Goal: Information Seeking & Learning: Check status

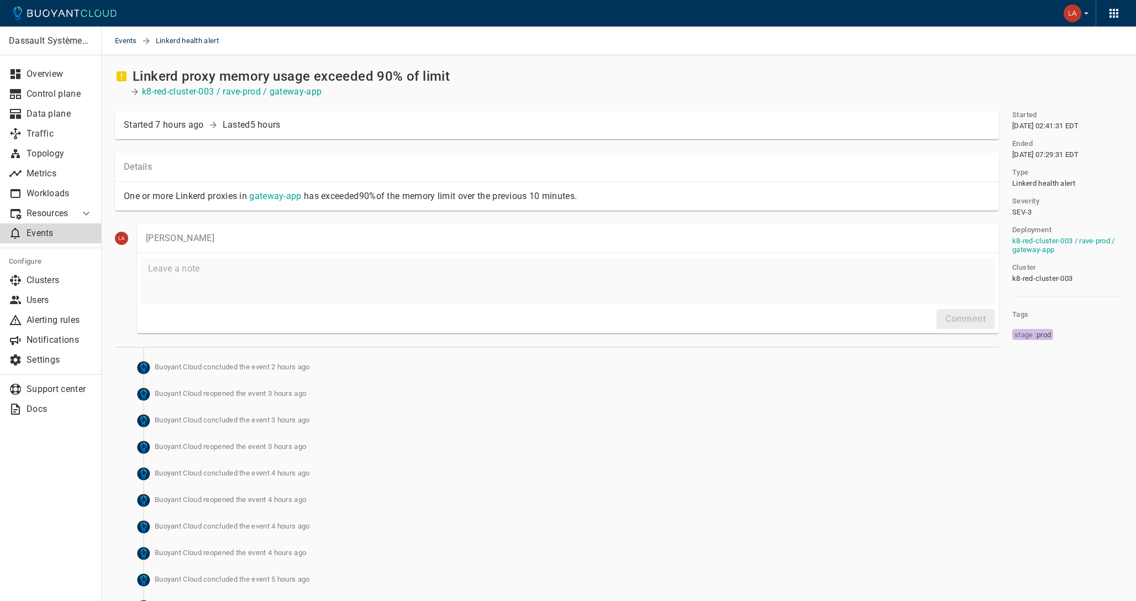
click at [46, 238] on p "Events" at bounding box center [60, 233] width 66 height 11
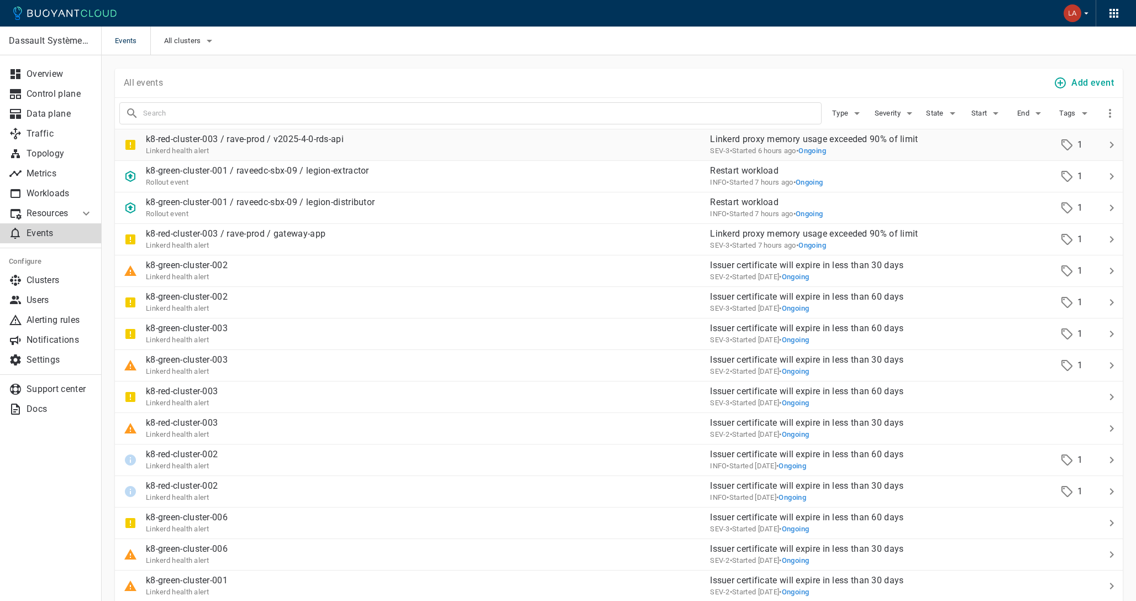
click at [404, 143] on div "k8-red-cluster-003 / rave-prod / v2025-4-0-rds-api Linkerd health alert" at bounding box center [408, 140] width 586 height 31
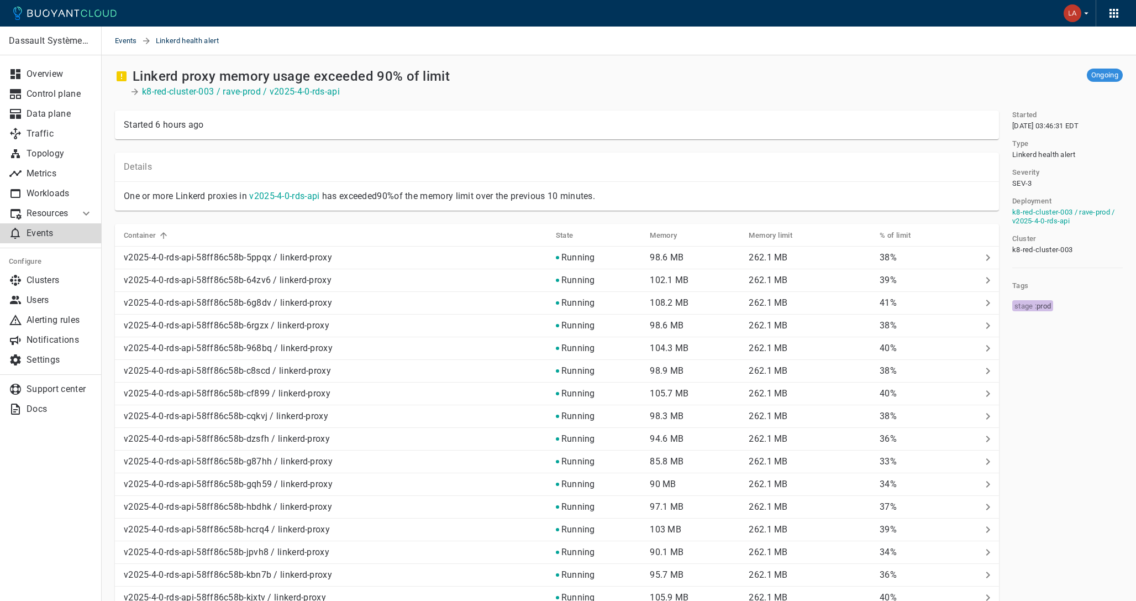
click at [56, 227] on link "Events" at bounding box center [51, 233] width 102 height 20
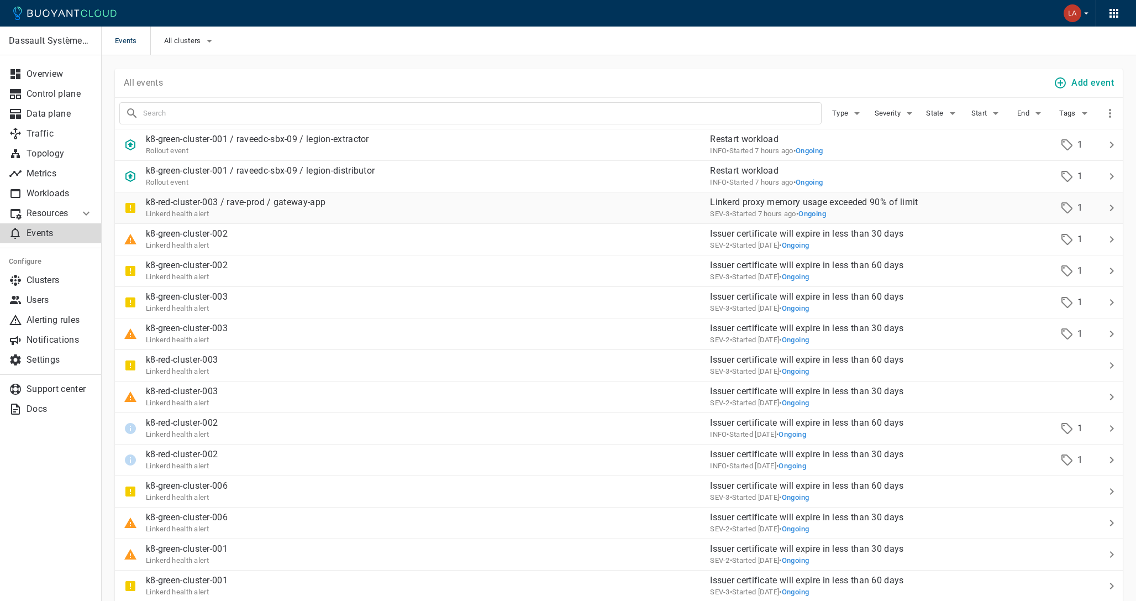
click at [403, 205] on div "k8-red-cluster-003 / rave-prod / gateway-app Linkerd health alert" at bounding box center [408, 203] width 586 height 31
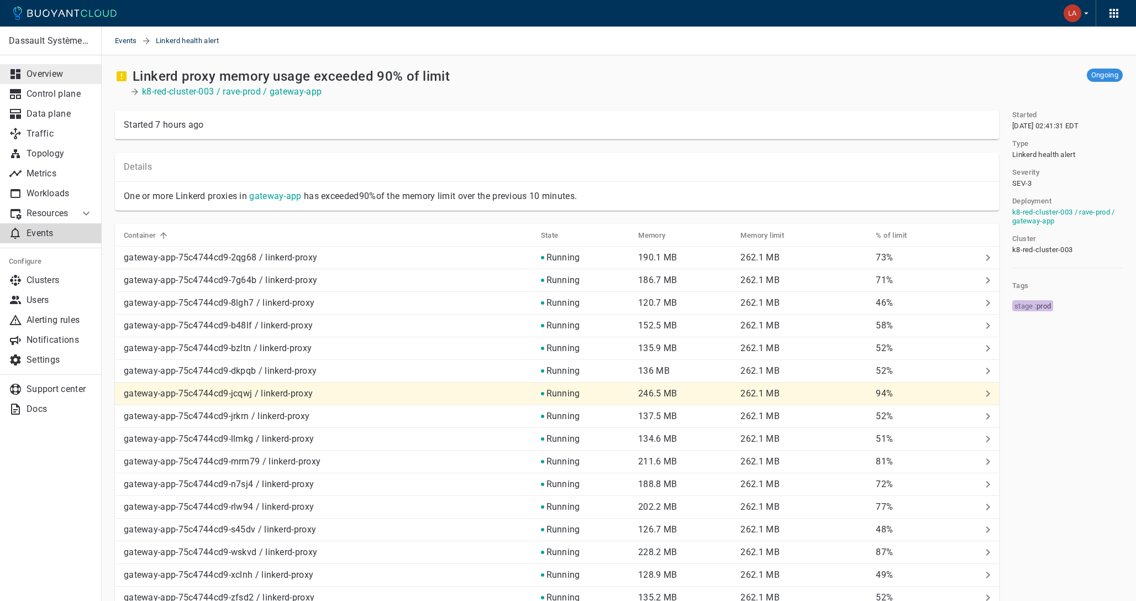
click at [46, 82] on link "Overview" at bounding box center [51, 74] width 102 height 20
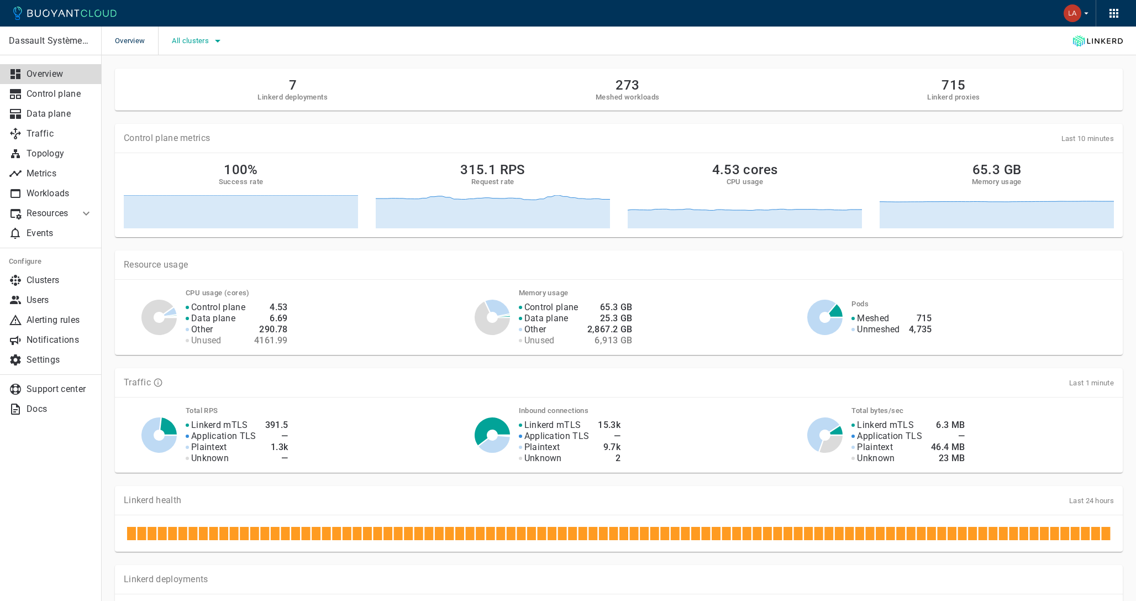
click at [206, 38] on span "All clusters" at bounding box center [191, 40] width 39 height 9
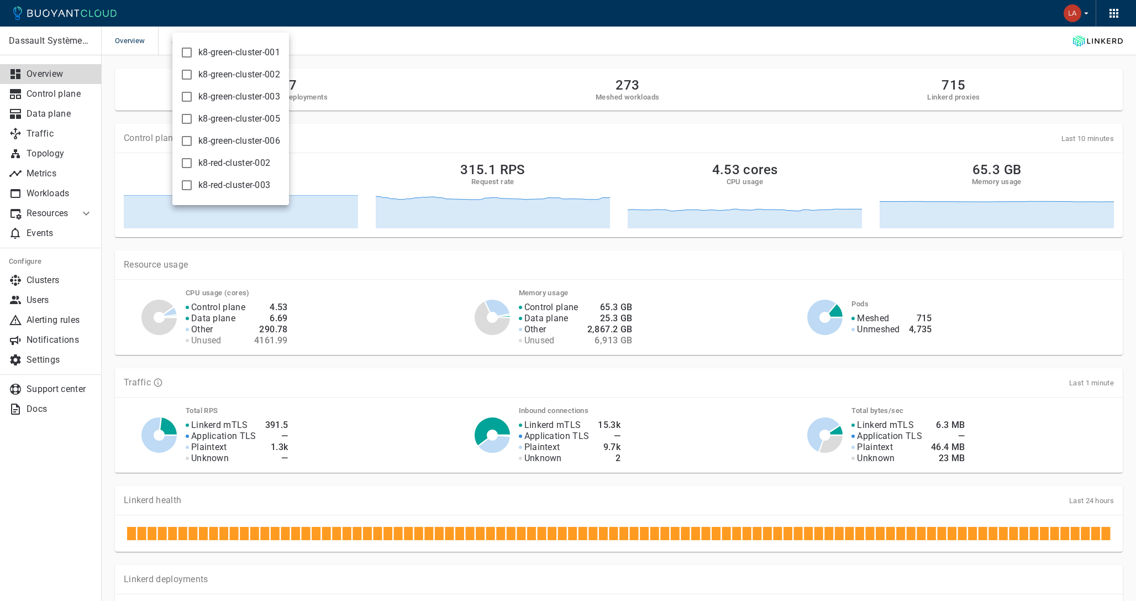
click at [213, 70] on span "k8-green-cluster-002" at bounding box center [239, 74] width 82 height 11
click at [193, 70] on input "k8-green-cluster-002" at bounding box center [186, 74] width 13 height 13
checkbox input "true"
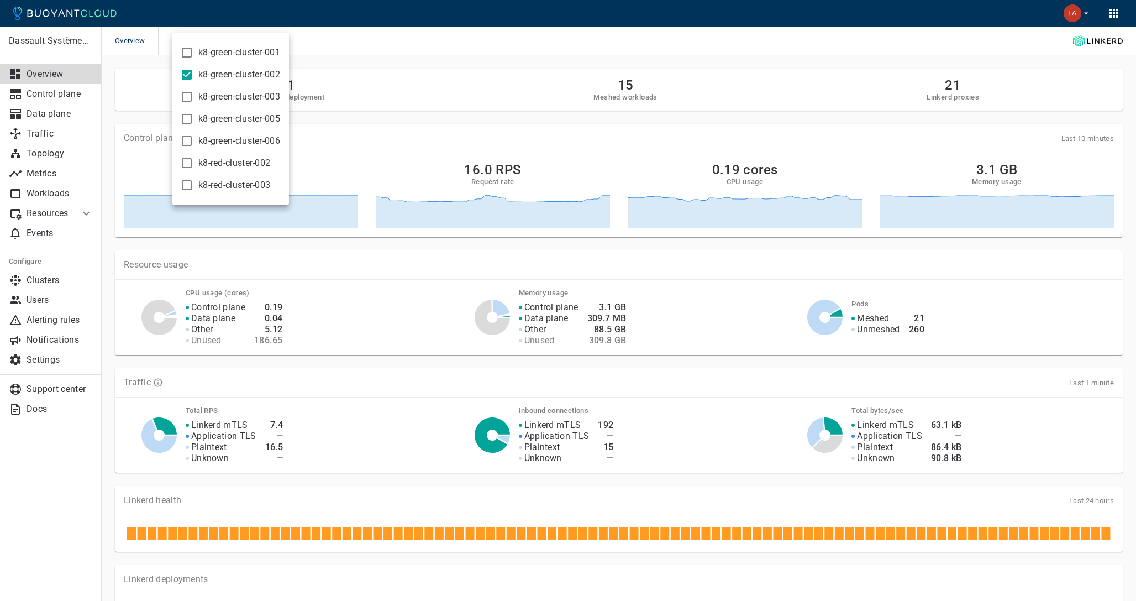
click at [437, 43] on div at bounding box center [568, 300] width 1136 height 601
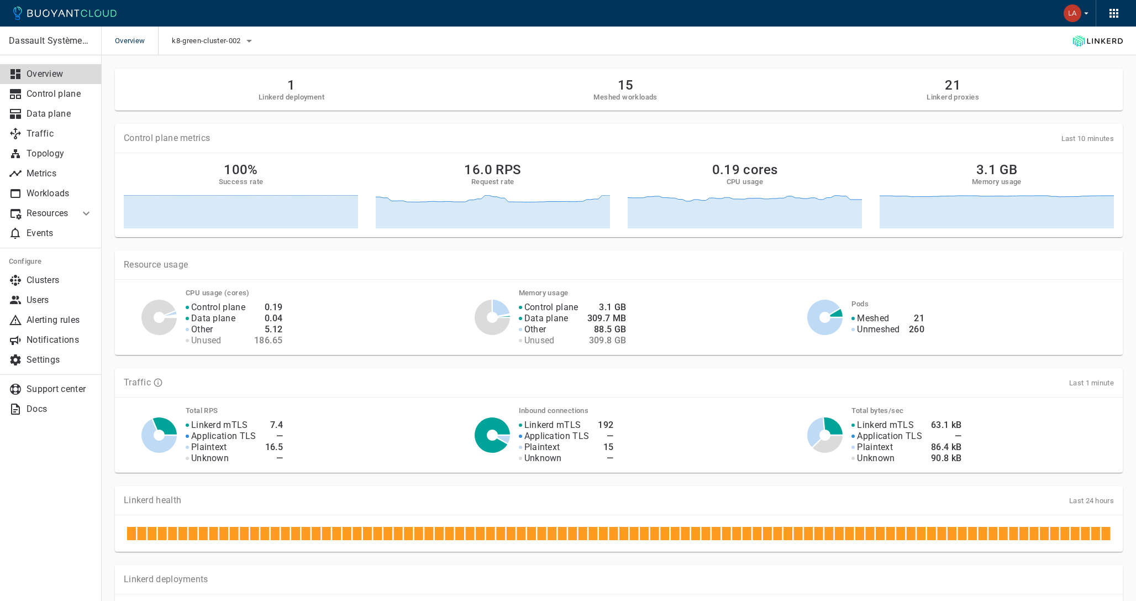
click at [636, 94] on h5 "Meshed workloads" at bounding box center [625, 97] width 64 height 9
click at [631, 92] on h2 "15" at bounding box center [625, 84] width 64 height 15
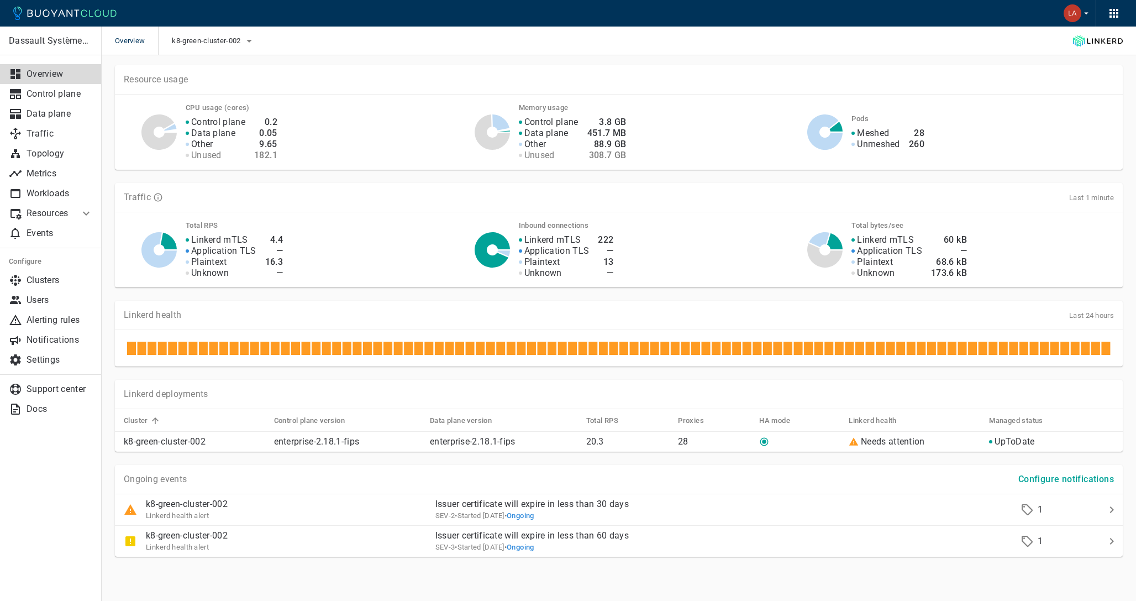
scroll to position [185, 0]
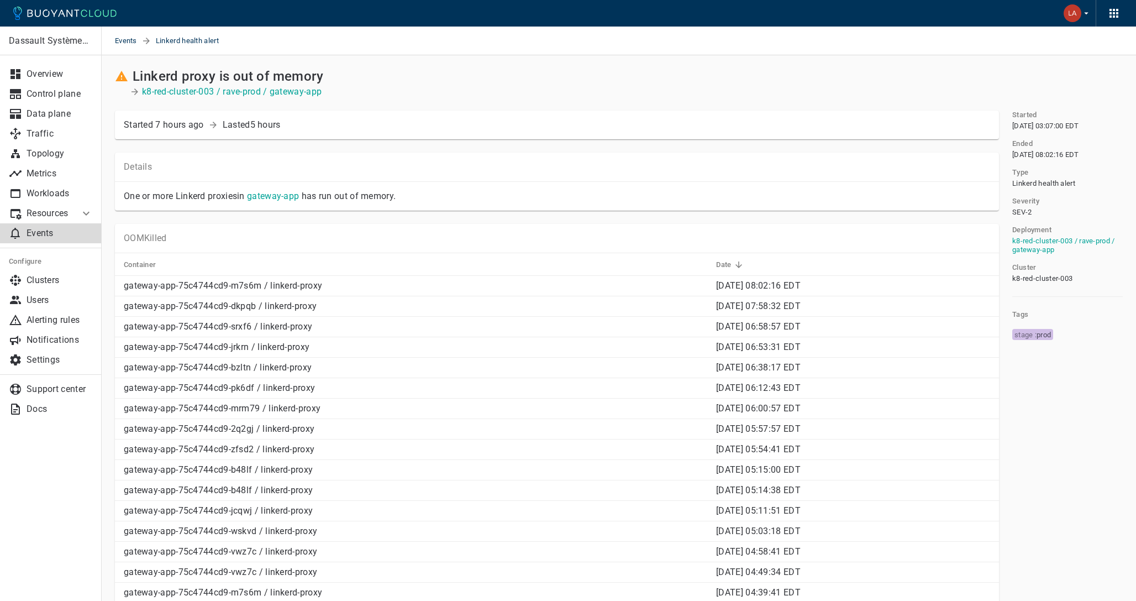
click at [35, 236] on p "Events" at bounding box center [60, 233] width 66 height 11
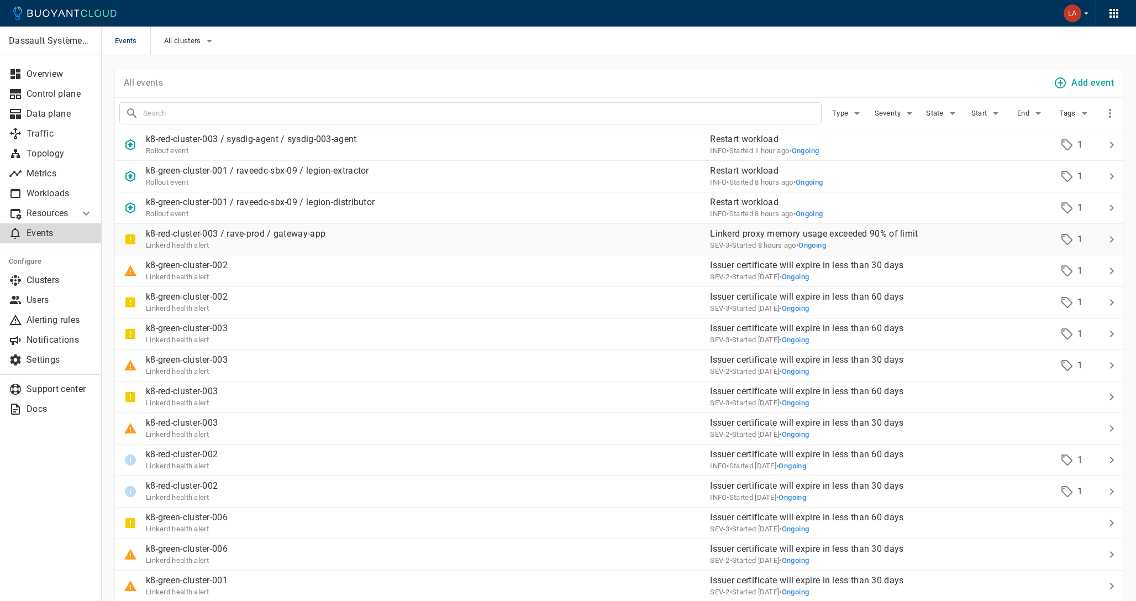
click at [328, 239] on div "k8-red-cluster-003 / rave-prod / gateway-app Linkerd health alert" at bounding box center [408, 234] width 586 height 31
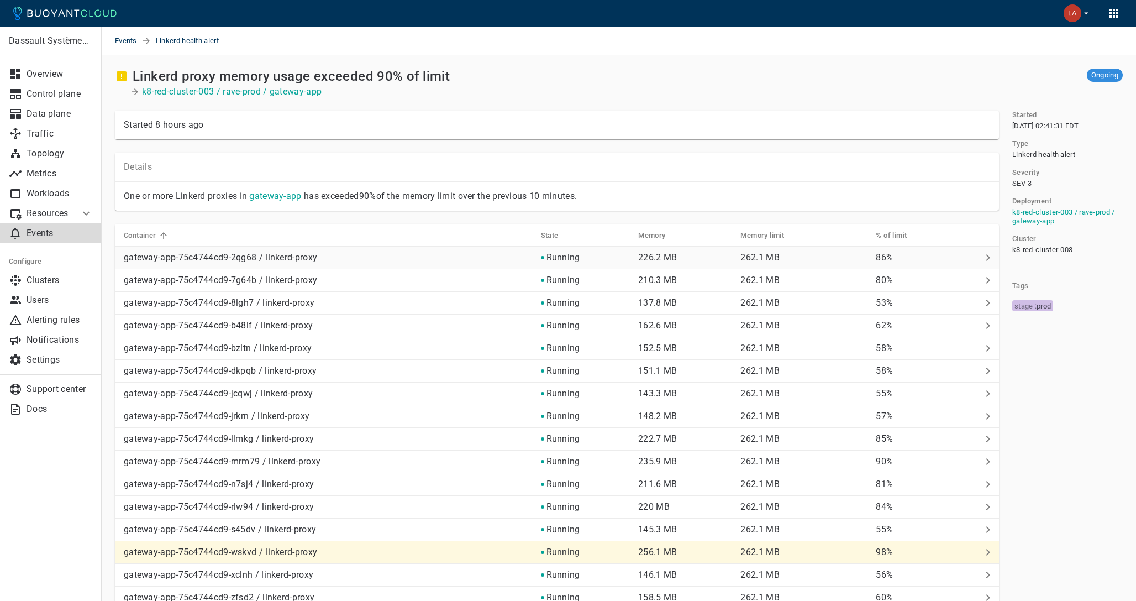
click at [307, 258] on p "gateway-app-75c4744cd9-2qg68 / linkerd-proxy" at bounding box center [328, 257] width 408 height 11
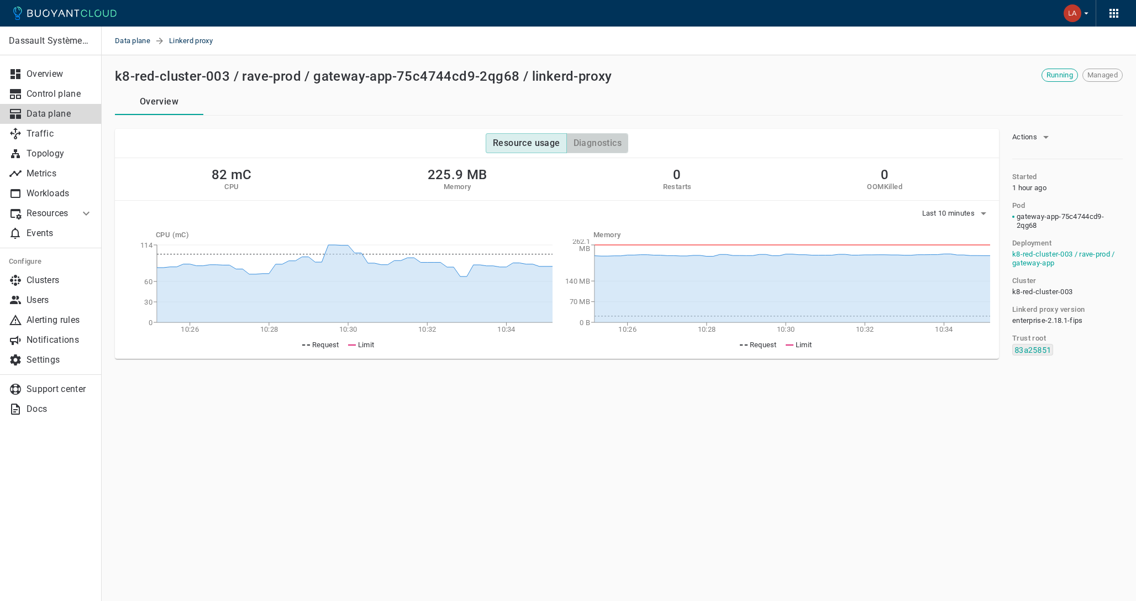
click at [598, 148] on h4 "Diagnostics" at bounding box center [598, 143] width 48 height 11
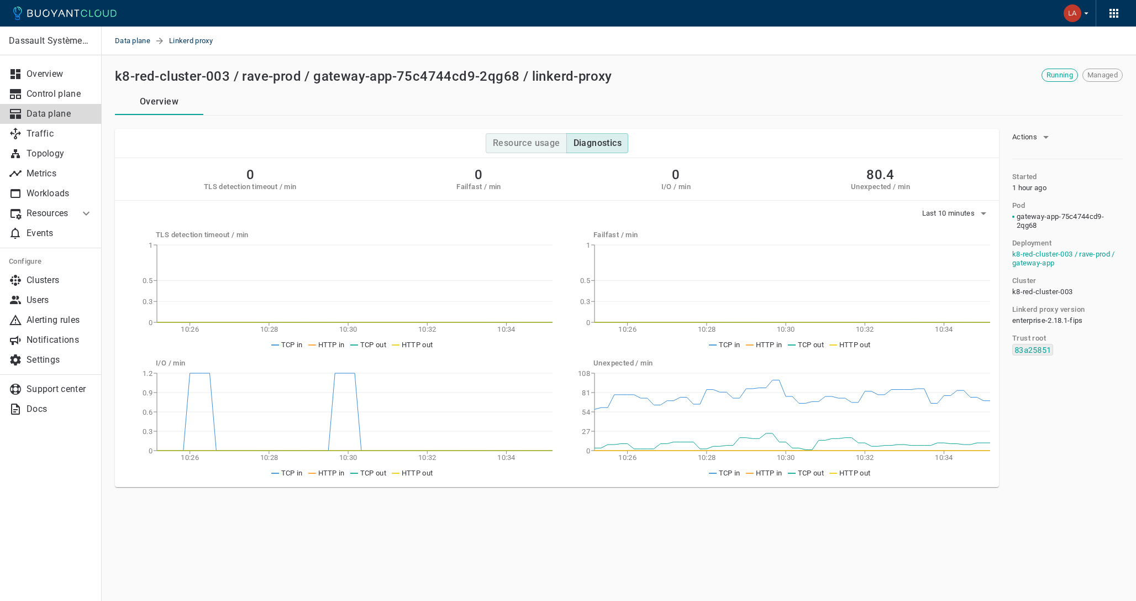
click at [530, 140] on h4 "Resource usage" at bounding box center [526, 143] width 67 height 11
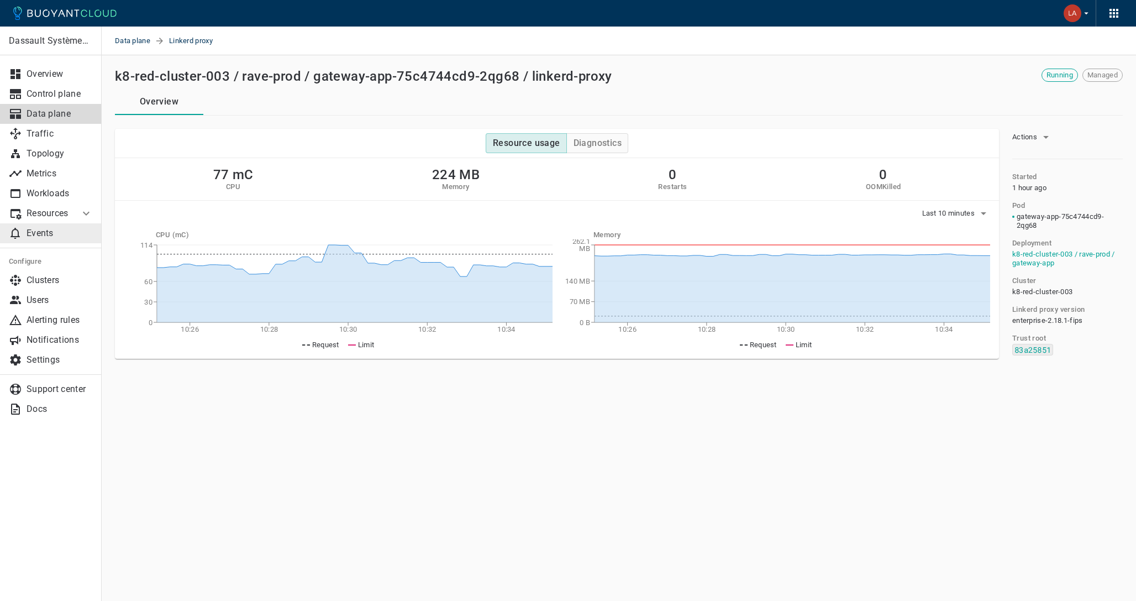
click at [49, 239] on link "Events" at bounding box center [51, 233] width 102 height 20
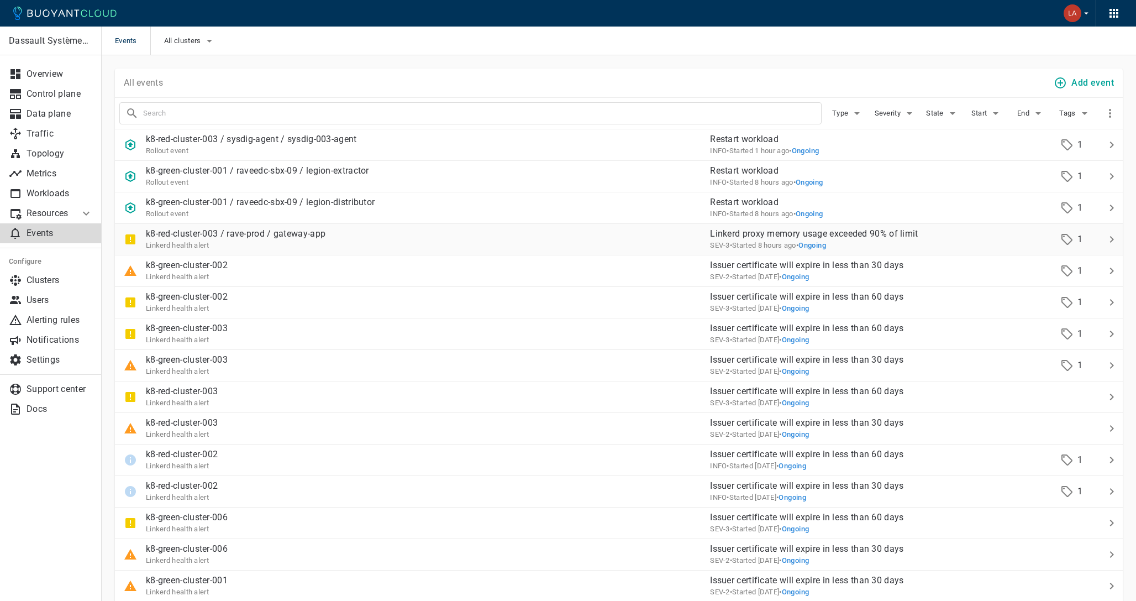
click at [364, 235] on div "k8-red-cluster-003 / rave-prod / gateway-app Linkerd health alert" at bounding box center [408, 234] width 586 height 31
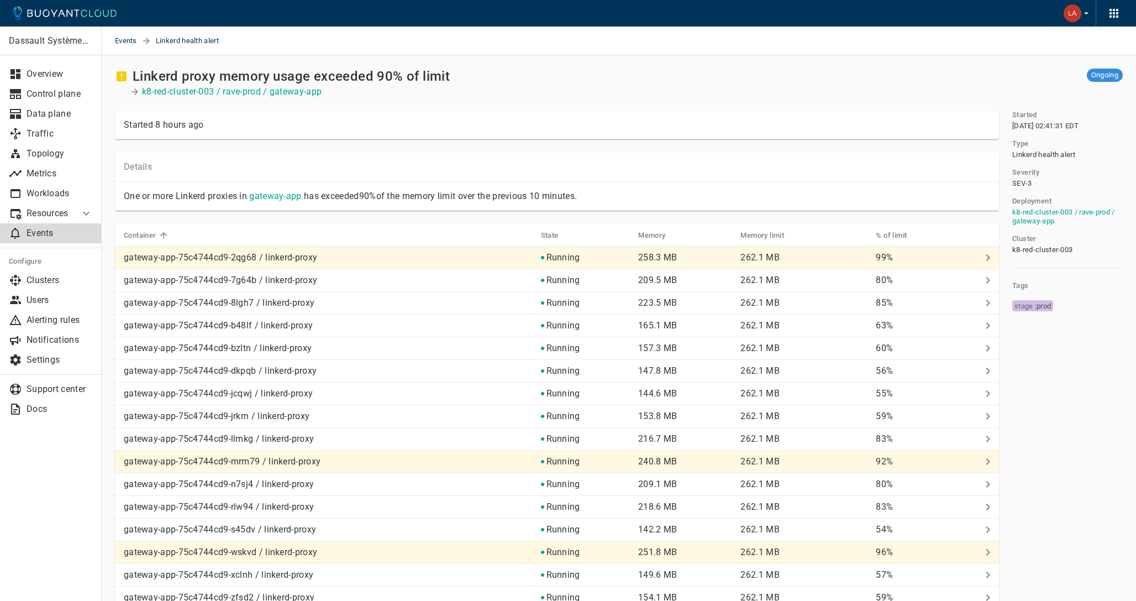
click at [26, 219] on div at bounding box center [18, 213] width 18 height 13
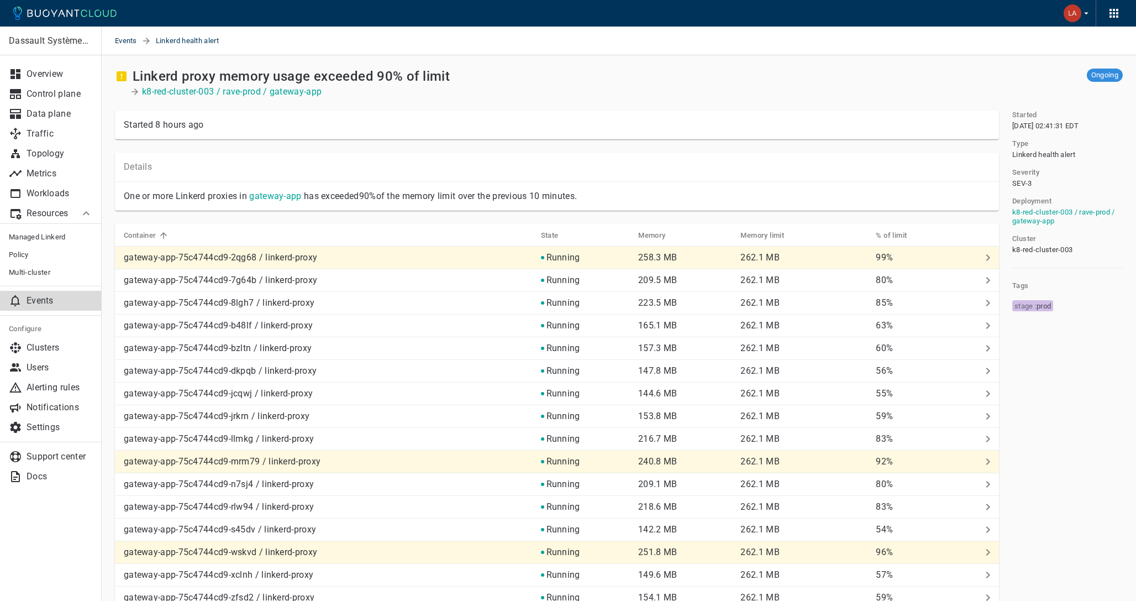
click at [44, 300] on p "Events" at bounding box center [60, 300] width 66 height 11
